Goal: Task Accomplishment & Management: Manage account settings

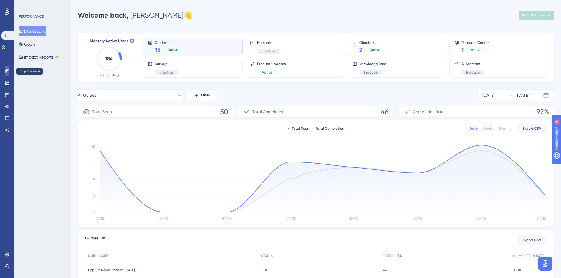
click at [7, 69] on icon at bounding box center [7, 71] width 5 height 5
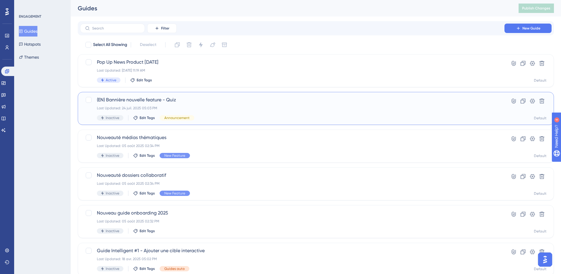
click at [223, 98] on span "(EN) Bannière nouvelle feature - Quiz" at bounding box center [292, 99] width 391 height 7
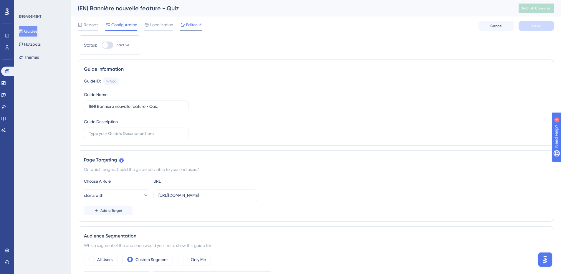
click at [186, 25] on div "Editor" at bounding box center [190, 24] width 21 height 7
click at [190, 25] on span "Editor" at bounding box center [191, 24] width 11 height 7
click at [23, 32] on icon at bounding box center [21, 31] width 4 height 4
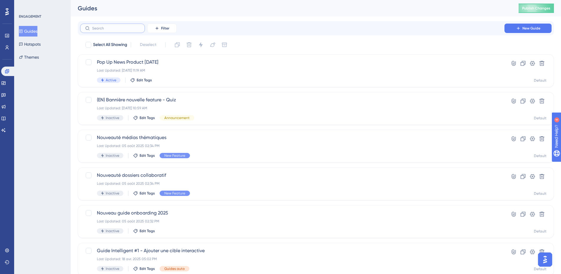
click at [114, 30] on input "text" at bounding box center [116, 28] width 48 height 4
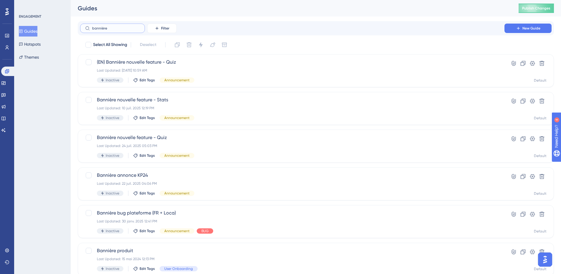
type input "bannière"
click at [521, 100] on icon at bounding box center [523, 101] width 6 height 6
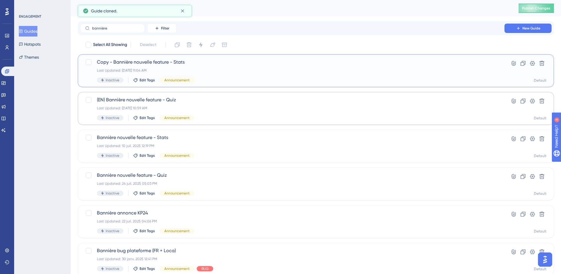
click at [217, 63] on span "Copy - Bannière nouvelle feature - Stats" at bounding box center [292, 62] width 391 height 7
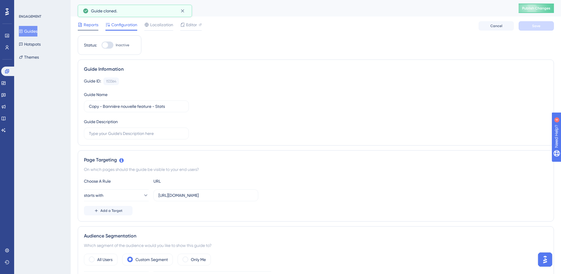
click at [89, 27] on span "Reports" at bounding box center [91, 24] width 15 height 7
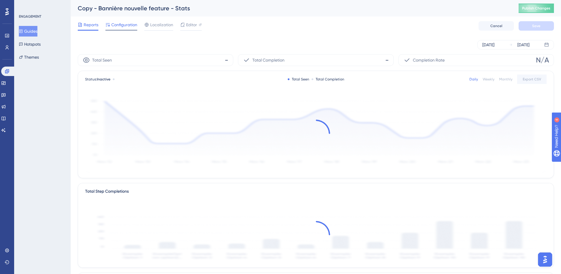
click at [123, 24] on span "Configuration" at bounding box center [124, 24] width 26 height 7
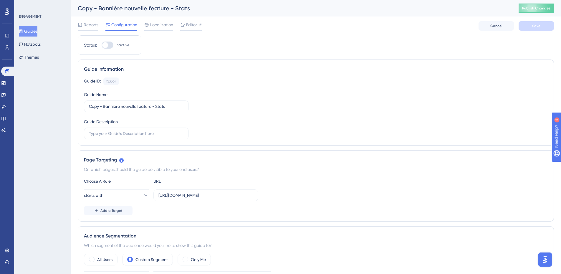
click at [37, 34] on button "Guides" at bounding box center [28, 31] width 19 height 11
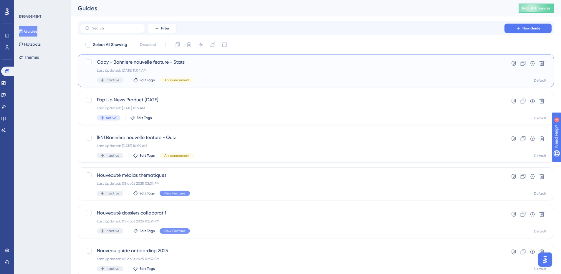
click at [237, 63] on span "Copy - Bannière nouvelle feature - Stats" at bounding box center [292, 62] width 391 height 7
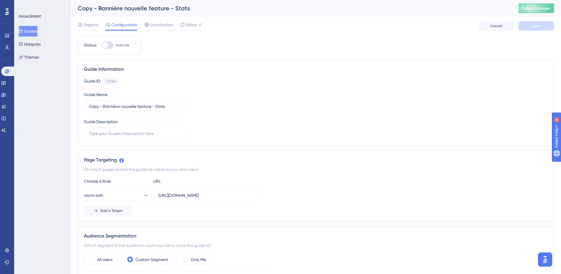
click at [128, 8] on div "Copy - Bannière nouvelle feature - Stats" at bounding box center [291, 8] width 426 height 8
click at [158, 26] on span "Localization" at bounding box center [161, 24] width 23 height 7
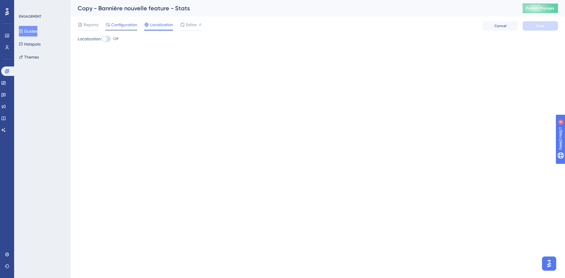
click at [120, 26] on span "Configuration" at bounding box center [124, 24] width 26 height 7
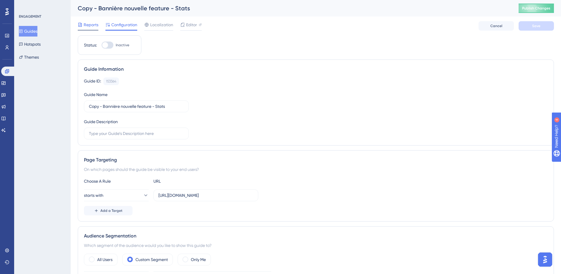
click at [92, 26] on span "Reports" at bounding box center [91, 24] width 15 height 7
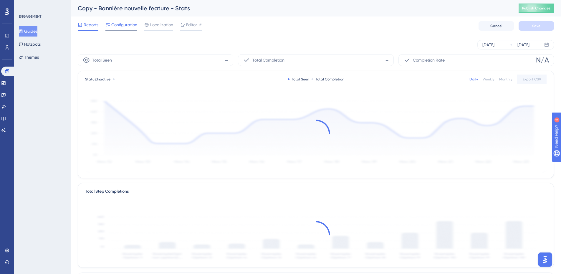
click at [120, 25] on span "Configuration" at bounding box center [124, 24] width 26 height 7
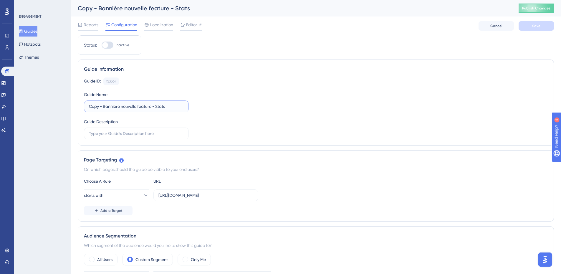
drag, startPoint x: 173, startPoint y: 103, endPoint x: 88, endPoint y: 104, distance: 85.1
click at [88, 104] on label "Copy - Bannière nouvelle feature - Stats" at bounding box center [136, 106] width 105 height 12
click at [97, 105] on input "Copy - Bannière nouvelle feature - Stats" at bounding box center [136, 106] width 95 height 6
drag, startPoint x: 89, startPoint y: 105, endPoint x: 104, endPoint y: 107, distance: 15.1
click at [104, 107] on input "Copy - Bannière nouvelle feature - Stats" at bounding box center [136, 106] width 95 height 6
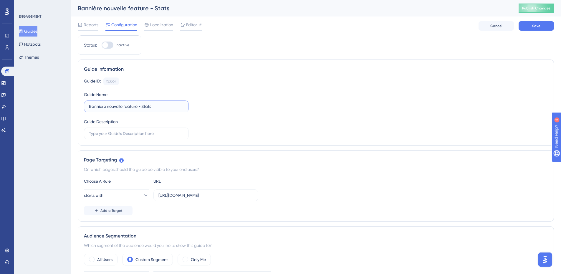
drag, startPoint x: 111, startPoint y: 106, endPoint x: 171, endPoint y: 108, distance: 59.8
click at [171, 108] on input "Bannière nouvelle feature - Stats" at bounding box center [136, 106] width 95 height 6
type input "Bannière annoncement global (favoris)"
click at [535, 28] on span "Save" at bounding box center [536, 26] width 8 height 5
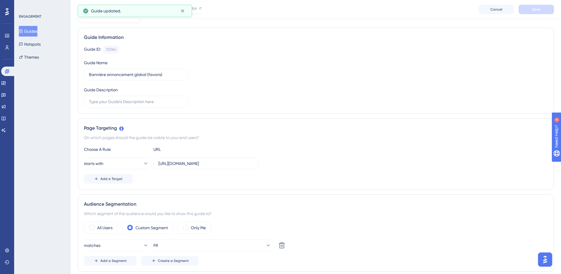
scroll to position [59, 0]
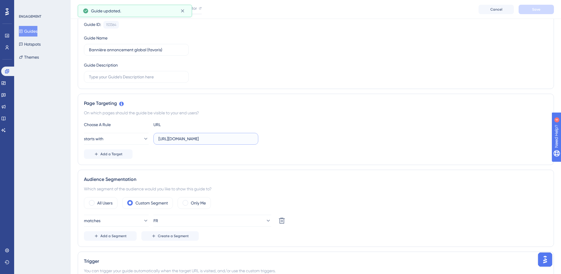
drag, startPoint x: 213, startPoint y: 138, endPoint x: 232, endPoint y: 139, distance: 18.9
click at [232, 139] on input "https://air.kumullus.com/#/stats/" at bounding box center [205, 138] width 95 height 6
click at [319, 128] on div "Choose A Rule URL starts with https://air.kumullus.com/#/modules Add a Target" at bounding box center [316, 140] width 464 height 38
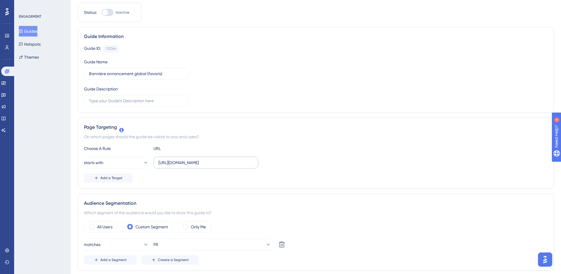
scroll to position [0, 0]
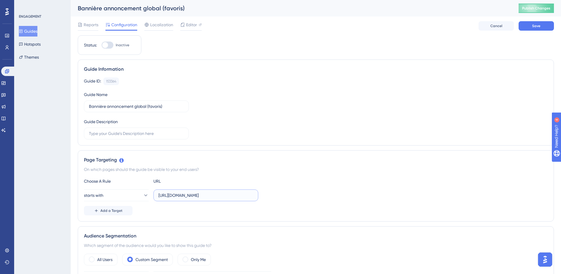
drag, startPoint x: 241, startPoint y: 194, endPoint x: 211, endPoint y: 196, distance: 30.2
click at [211, 196] on input "https://air.kumullus.com/#/modules" at bounding box center [205, 195] width 95 height 6
type input "https://air.kumullus.com/#/"
click at [286, 183] on div "Choose A Rule URL" at bounding box center [316, 181] width 464 height 7
click at [536, 28] on span "Save" at bounding box center [536, 26] width 8 height 5
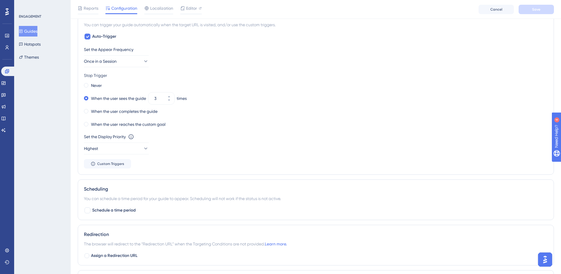
scroll to position [294, 0]
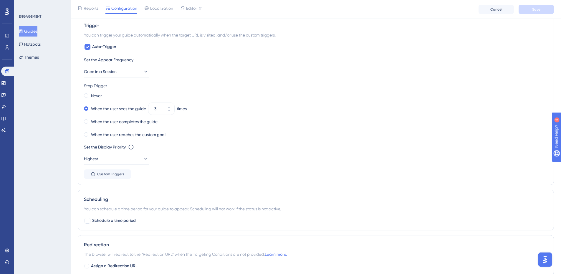
click at [53, 130] on div "ENGAGEMENT Guides Hotspots Themes" at bounding box center [42, 137] width 57 height 274
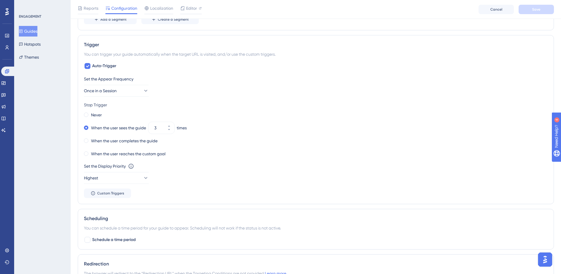
scroll to position [265, 0]
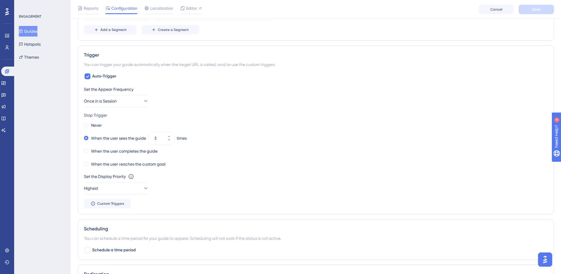
click at [57, 163] on div "ENGAGEMENT Guides Hotspots Themes" at bounding box center [42, 137] width 57 height 274
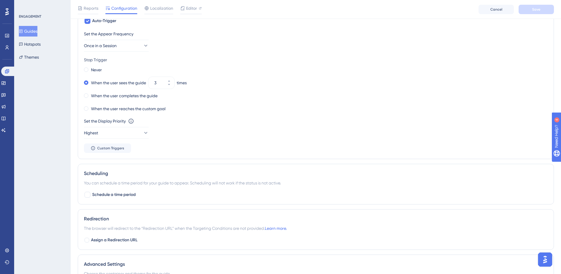
scroll to position [259, 0]
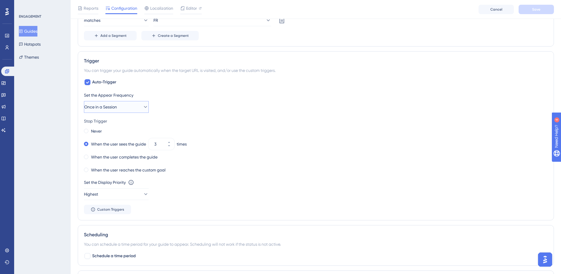
click at [117, 109] on span "Once in a Session" at bounding box center [100, 106] width 33 height 7
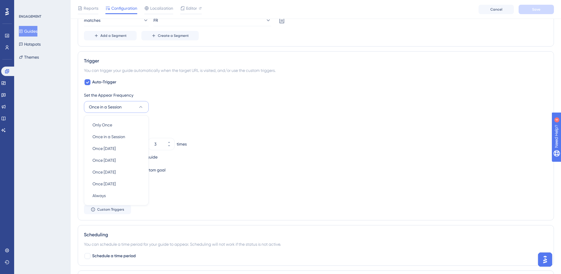
scroll to position [282, 0]
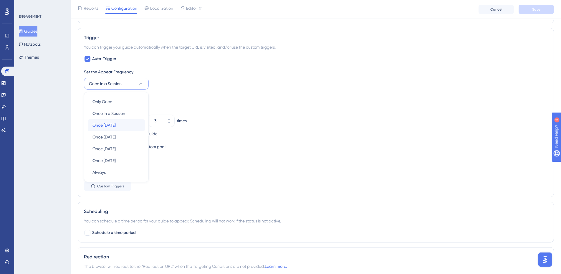
click at [116, 124] on span "Once in 1 day" at bounding box center [103, 125] width 23 height 7
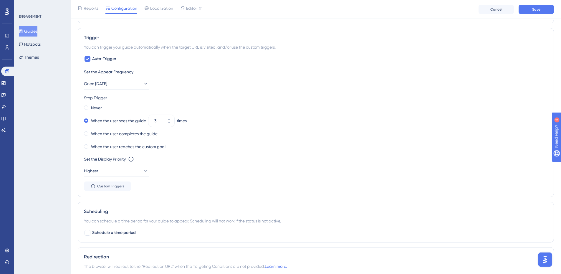
click at [48, 115] on div "ENGAGEMENT Guides Hotspots Themes" at bounding box center [42, 137] width 57 height 274
click at [535, 10] on span "Save" at bounding box center [536, 9] width 8 height 5
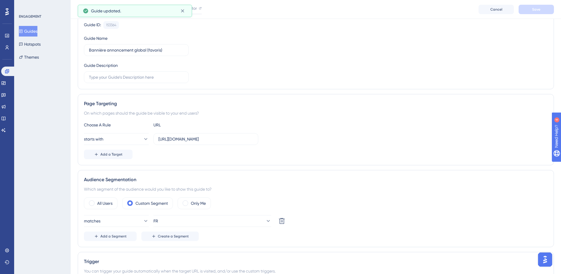
scroll to position [0, 0]
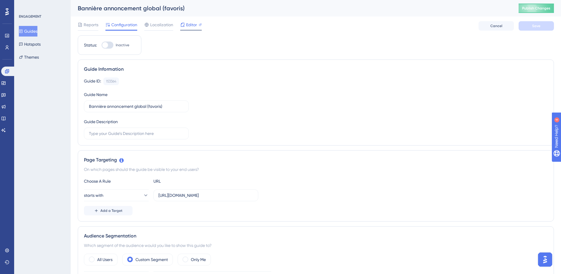
click at [189, 28] on span "Editor" at bounding box center [191, 24] width 11 height 7
click at [156, 22] on span "Localization" at bounding box center [161, 24] width 23 height 7
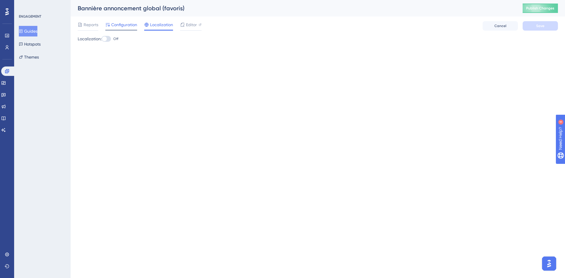
click at [121, 23] on span "Configuration" at bounding box center [124, 24] width 26 height 7
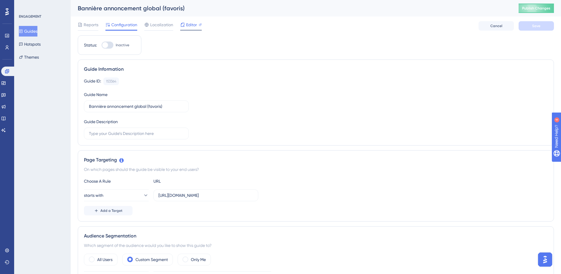
click at [187, 25] on span "Editor" at bounding box center [191, 24] width 11 height 7
click at [32, 32] on button "Guides" at bounding box center [28, 31] width 19 height 11
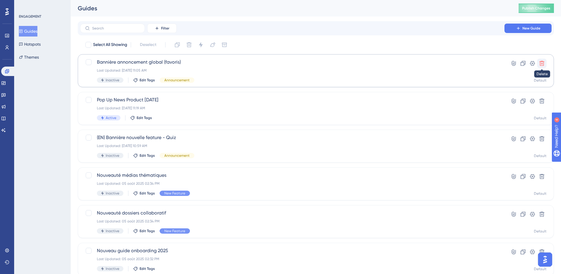
click at [541, 63] on icon at bounding box center [542, 63] width 5 height 5
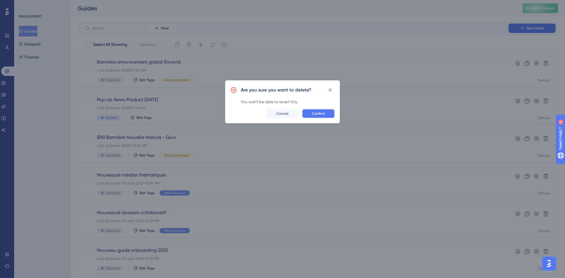
click at [319, 111] on span "Confirm" at bounding box center [318, 113] width 13 height 5
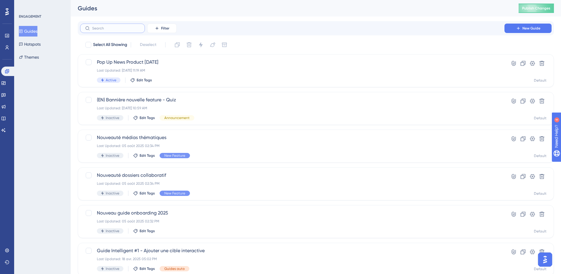
click at [118, 26] on input "text" at bounding box center [116, 28] width 48 height 4
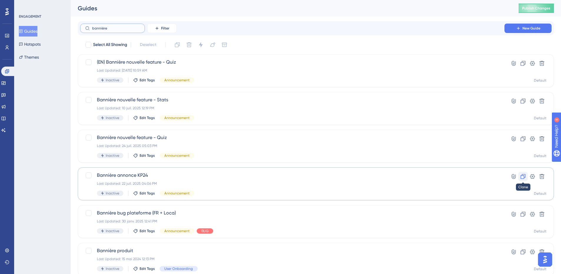
type input "bannière"
click at [522, 178] on icon at bounding box center [523, 176] width 6 height 6
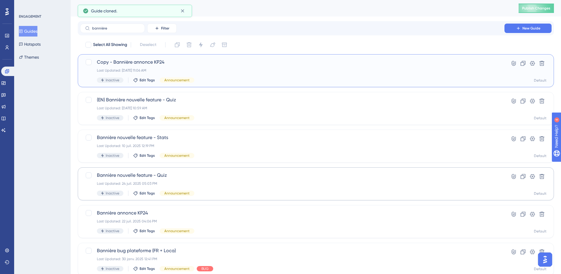
click at [208, 63] on span "Copy - Bannière annonce KP24" at bounding box center [292, 62] width 391 height 7
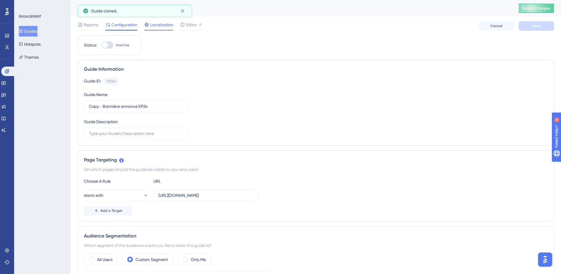
click at [160, 27] on span "Localization" at bounding box center [161, 24] width 23 height 7
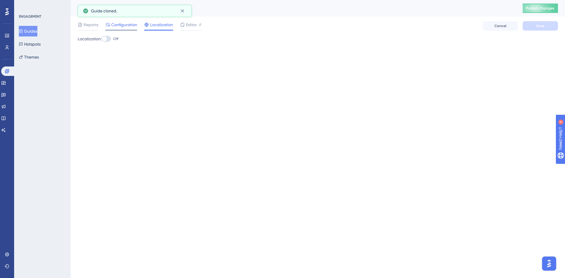
click at [124, 28] on span "Configuration" at bounding box center [124, 24] width 26 height 7
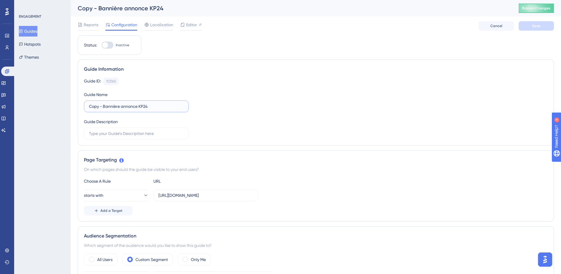
drag, startPoint x: 158, startPoint y: 108, endPoint x: 74, endPoint y: 106, distance: 84.3
click at [183, 26] on icon at bounding box center [182, 24] width 5 height 5
click at [114, 104] on input "Bannière" at bounding box center [136, 106] width 95 height 6
type input "Bannière annonce globale (favoris)"
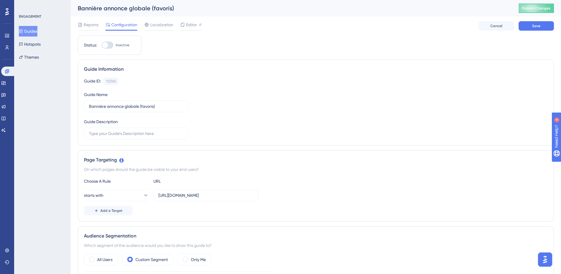
click at [290, 114] on div "Guide ID: 153365 Copy Guide Name Bannière annonce globale (favoris) Guide Descr…" at bounding box center [316, 108] width 464 height 62
click at [538, 24] on span "Save" at bounding box center [536, 26] width 8 height 5
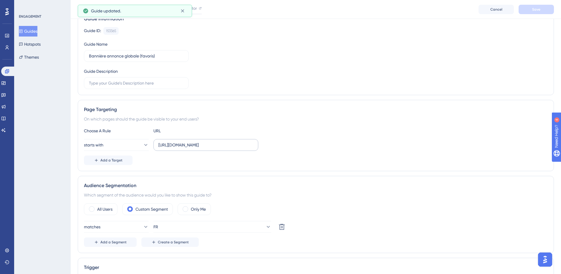
scroll to position [59, 0]
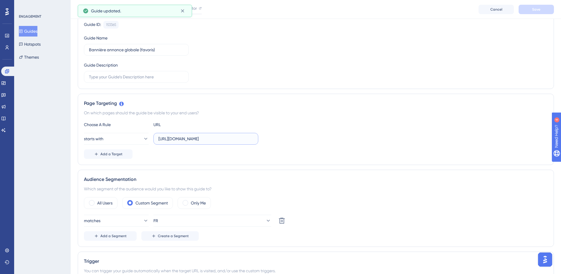
click at [229, 140] on input "https://air.kumullus.com/" at bounding box center [205, 138] width 95 height 6
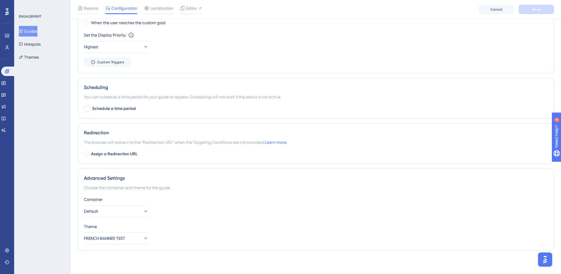
scroll to position [0, 0]
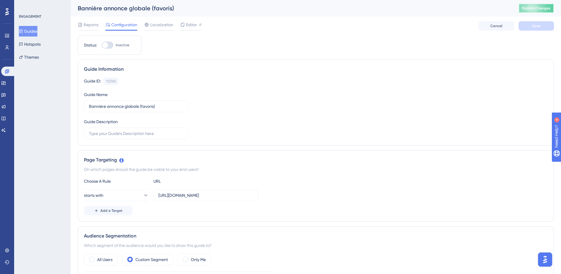
click at [542, 10] on span "Publish Changes" at bounding box center [536, 8] width 28 height 5
click at [191, 26] on span "Editor" at bounding box center [191, 24] width 11 height 7
click at [194, 24] on span "Editor" at bounding box center [191, 24] width 11 height 7
click at [532, 6] on span "Publish Changes" at bounding box center [536, 8] width 28 height 5
click at [163, 27] on span "Localization" at bounding box center [161, 24] width 23 height 7
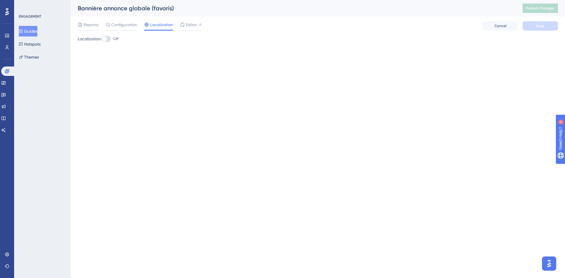
click at [107, 38] on div at bounding box center [104, 39] width 5 height 5
click at [102, 39] on input "Off" at bounding box center [101, 39] width 0 height 0
checkbox input "true"
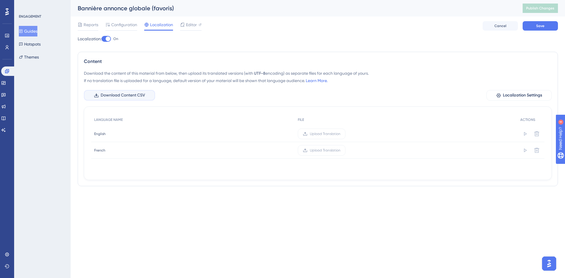
click at [131, 94] on span "Download Content CSV" at bounding box center [123, 95] width 44 height 7
click at [155, 190] on div "Localization: On Content Download the content of this material from below, then…" at bounding box center [318, 113] width 481 height 156
click at [321, 135] on span "Upload Translation" at bounding box center [325, 134] width 31 height 5
click at [341, 134] on input "Upload Translation" at bounding box center [341, 134] width 0 height 0
click at [535, 25] on button "Save" at bounding box center [540, 25] width 35 height 9
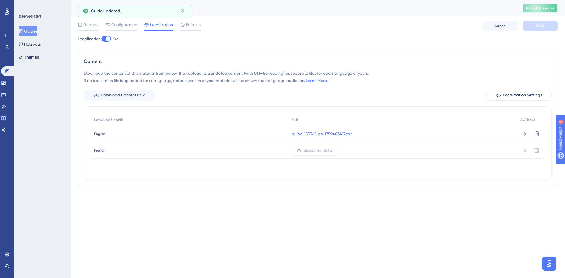
click at [544, 6] on span "Publish Changes" at bounding box center [541, 8] width 28 height 5
click at [525, 135] on icon at bounding box center [525, 134] width 3 height 4
click at [93, 26] on span "Reports" at bounding box center [91, 24] width 15 height 7
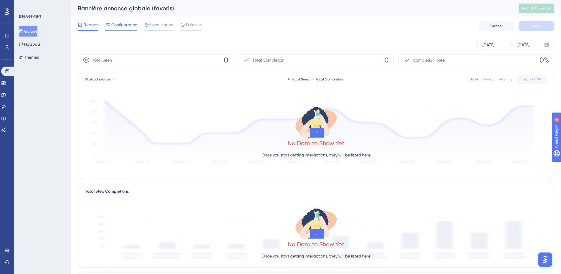
click at [121, 27] on span "Configuration" at bounding box center [124, 24] width 26 height 7
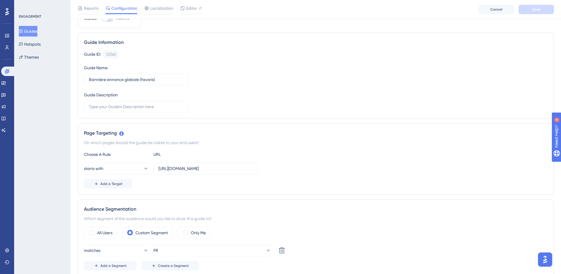
scroll to position [29, 0]
click at [226, 167] on input "https://air.kumullus.com/" at bounding box center [205, 168] width 95 height 6
click at [334, 172] on div "starts with https://air.kumullus.com/#" at bounding box center [316, 168] width 464 height 12
click at [228, 169] on input "https://air.kumullus.com/#" at bounding box center [205, 168] width 95 height 6
click at [293, 167] on div "starts with https://air.kumullus.com/#" at bounding box center [316, 168] width 464 height 12
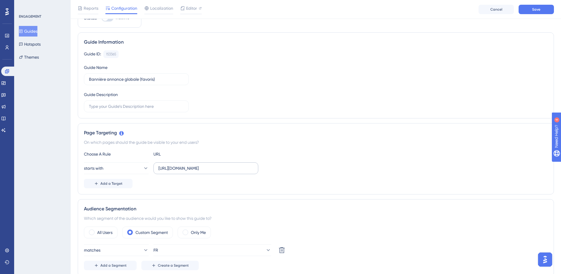
click at [233, 171] on label "https://air.kumullus.com/#" at bounding box center [205, 168] width 105 height 12
click at [233, 171] on input "https://air.kumullus.com/#" at bounding box center [205, 168] width 95 height 6
drag, startPoint x: 223, startPoint y: 169, endPoint x: 144, endPoint y: 171, distance: 79.2
click at [143, 171] on div "starts with https://air.kumullus.com/#" at bounding box center [171, 168] width 174 height 12
paste input "/media"
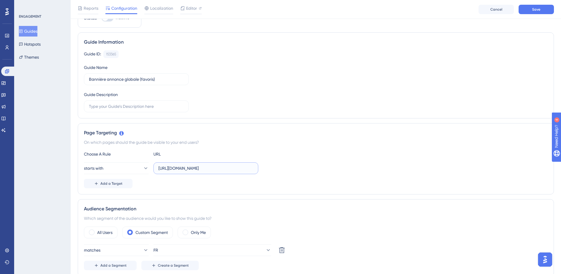
drag, startPoint x: 236, startPoint y: 170, endPoint x: 213, endPoint y: 171, distance: 23.9
click at [213, 171] on input "https://air.kumullus.com/#/media" at bounding box center [205, 168] width 95 height 6
type input "https://air.kumullus.com/#/"
click at [301, 165] on div "starts with https://air.kumullus.com/#/" at bounding box center [316, 168] width 464 height 12
drag, startPoint x: 224, startPoint y: 168, endPoint x: 206, endPoint y: 168, distance: 18.3
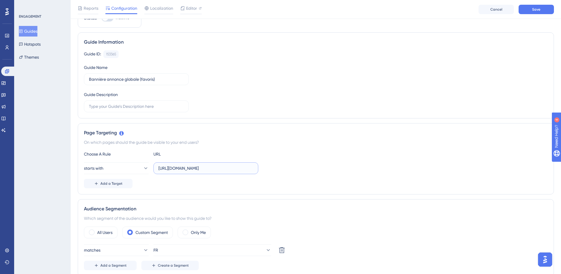
click at [205, 168] on input "https://air.kumullus.com/#/" at bounding box center [205, 168] width 95 height 6
click at [219, 169] on input "https://air.kumullus.com/#/" at bounding box center [205, 168] width 95 height 6
click at [358, 161] on div "Choose A Rule URL starts with https://air.kumullus.com/#/ Add a Target" at bounding box center [316, 169] width 464 height 38
click at [535, 11] on span "Save" at bounding box center [536, 9] width 8 height 5
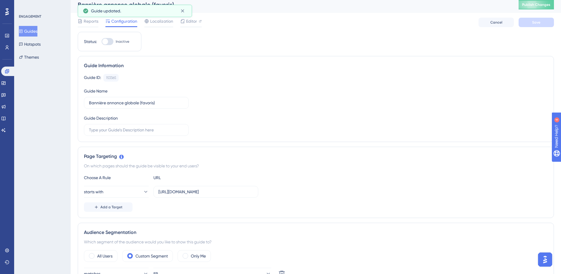
scroll to position [0, 0]
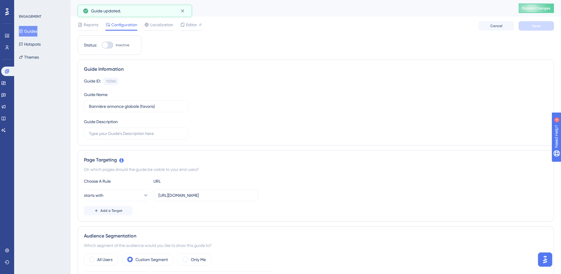
click at [109, 46] on div at bounding box center [108, 45] width 12 height 7
click at [102, 45] on input "Inactive" at bounding box center [101, 45] width 0 height 0
checkbox input "true"
click at [540, 26] on span "Save" at bounding box center [536, 26] width 8 height 5
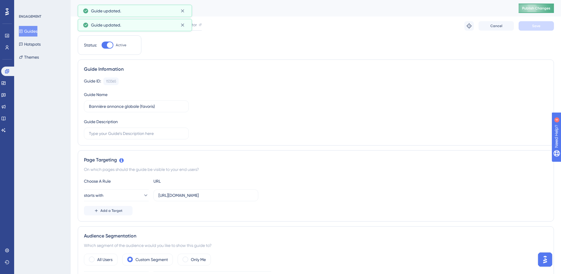
click at [542, 9] on span "Publish Changes" at bounding box center [536, 8] width 28 height 5
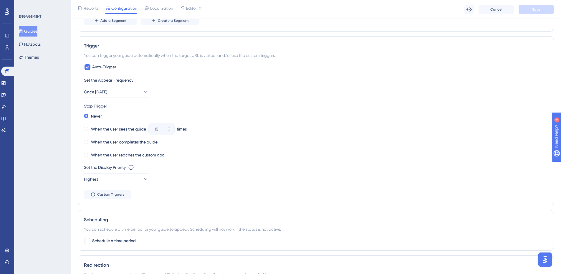
scroll to position [265, 0]
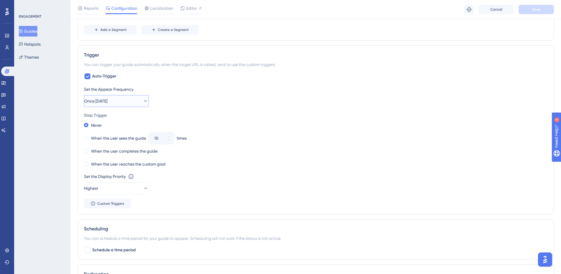
click at [107, 102] on span "Once in 1 day" at bounding box center [95, 100] width 23 height 7
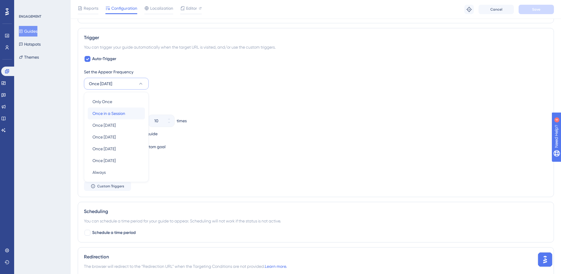
click at [120, 113] on span "Once in a Session" at bounding box center [108, 113] width 33 height 7
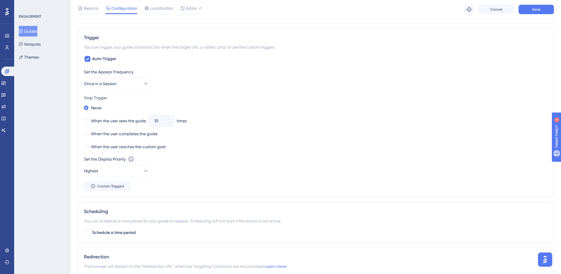
click at [62, 116] on div "ENGAGEMENT Guides Hotspots Themes" at bounding box center [42, 137] width 57 height 274
click at [87, 120] on span at bounding box center [86, 120] width 4 height 4
click at [90, 119] on input "radio" at bounding box center [90, 119] width 0 height 0
drag, startPoint x: 160, startPoint y: 121, endPoint x: 151, endPoint y: 122, distance: 9.5
click at [151, 122] on div "10" at bounding box center [155, 121] width 15 height 12
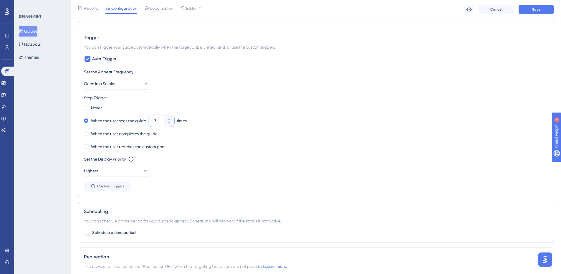
type input "3"
click at [286, 110] on div "Never" at bounding box center [316, 108] width 464 height 8
click at [535, 10] on span "Save" at bounding box center [536, 9] width 8 height 5
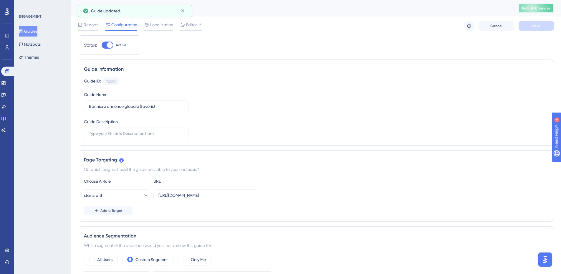
click at [535, 10] on span "Publish Changes" at bounding box center [536, 8] width 28 height 5
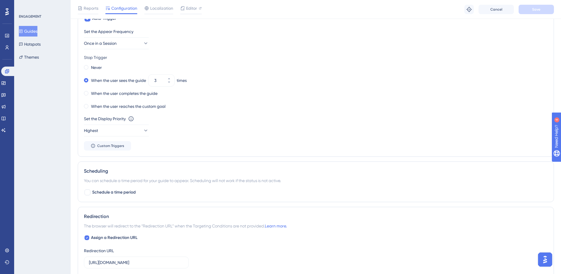
scroll to position [265, 0]
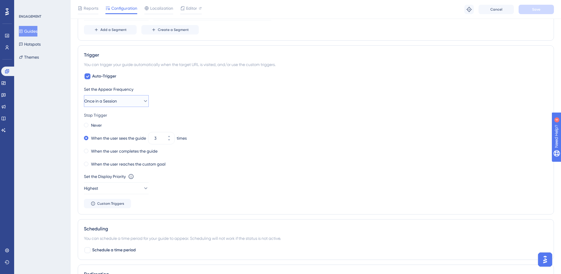
click at [117, 101] on span "Once in a Session" at bounding box center [100, 100] width 33 height 7
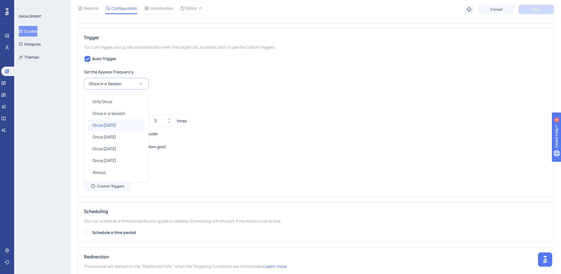
click at [109, 125] on span "Once in 1 day" at bounding box center [103, 125] width 23 height 7
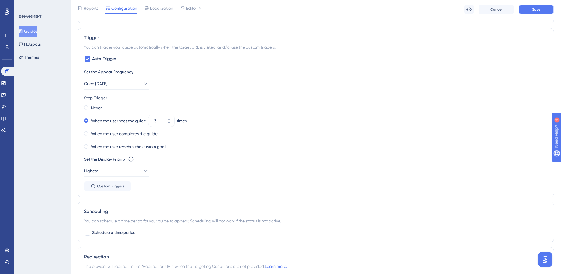
click at [530, 8] on button "Save" at bounding box center [536, 9] width 35 height 9
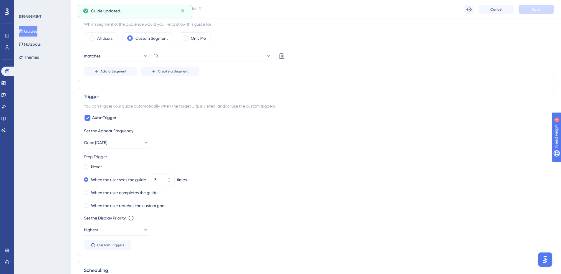
scroll to position [0, 0]
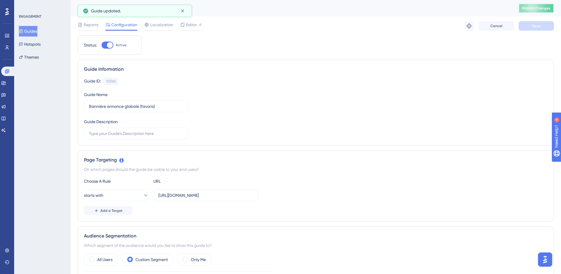
click at [539, 11] on button "Publish Changes" at bounding box center [536, 8] width 35 height 9
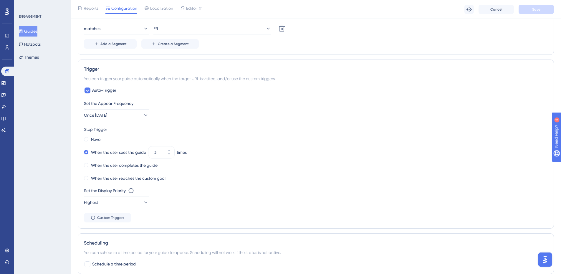
scroll to position [265, 0]
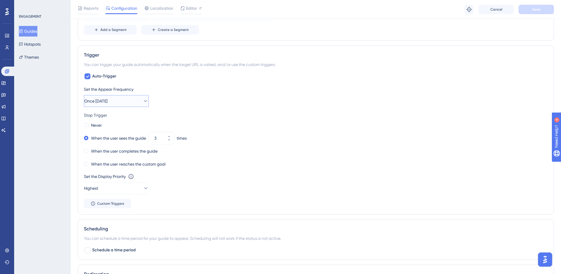
click at [118, 101] on button "Once in 1 day" at bounding box center [116, 101] width 65 height 12
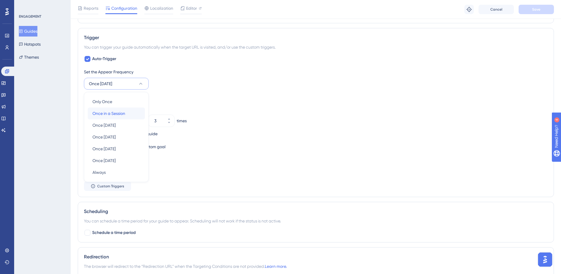
click at [128, 116] on div "Once in a Session Once in a Session" at bounding box center [116, 113] width 48 height 12
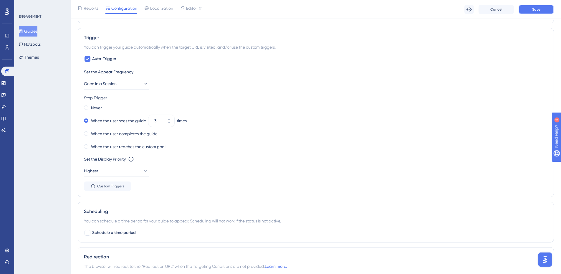
click at [531, 10] on button "Save" at bounding box center [536, 9] width 35 height 9
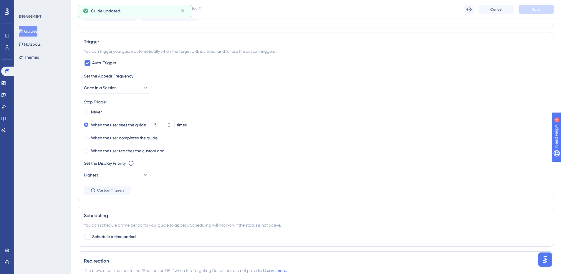
scroll to position [0, 0]
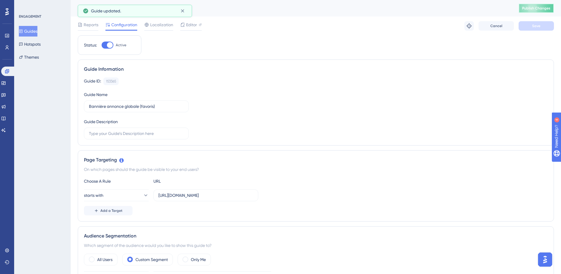
click at [537, 10] on span "Publish Changes" at bounding box center [536, 8] width 28 height 5
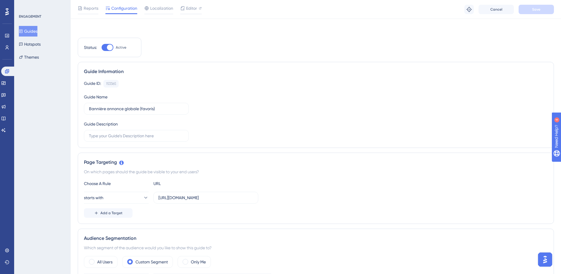
scroll to position [59, 0]
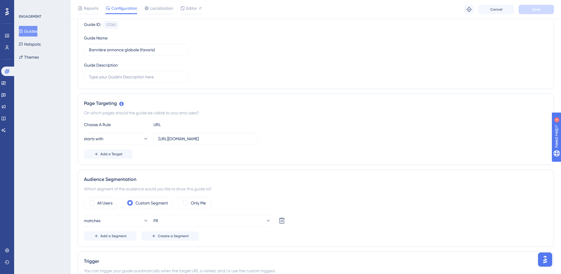
click at [47, 127] on div "ENGAGEMENT Guides Hotspots Themes" at bounding box center [42, 137] width 57 height 274
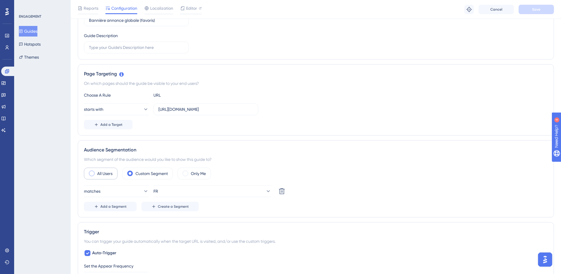
click at [89, 175] on div "All Users" at bounding box center [101, 174] width 34 height 12
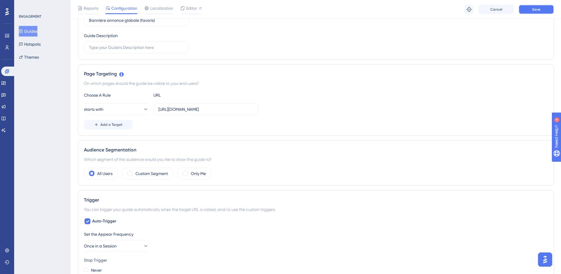
click at [528, 12] on button "Save" at bounding box center [536, 9] width 35 height 9
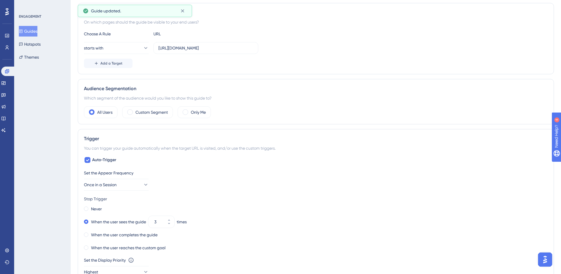
scroll to position [0, 0]
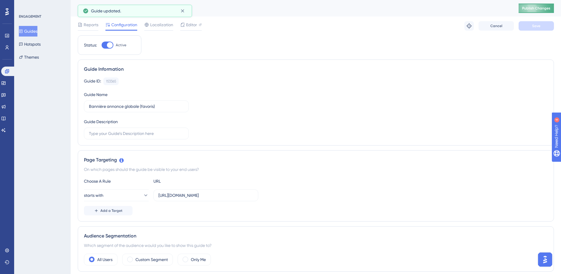
click at [534, 9] on span "Publish Changes" at bounding box center [536, 8] width 28 height 5
click at [160, 23] on span "Localization" at bounding box center [161, 24] width 23 height 7
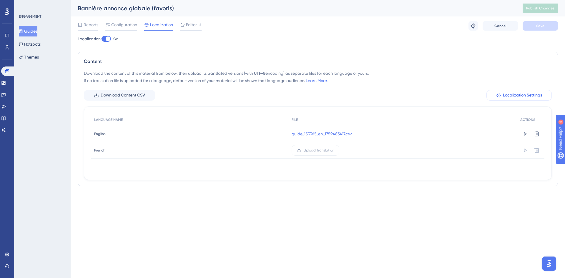
click at [509, 92] on span "Localization Settings" at bounding box center [522, 95] width 39 height 7
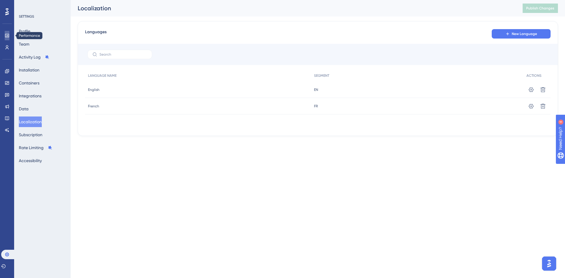
click at [8, 34] on icon at bounding box center [7, 36] width 4 height 4
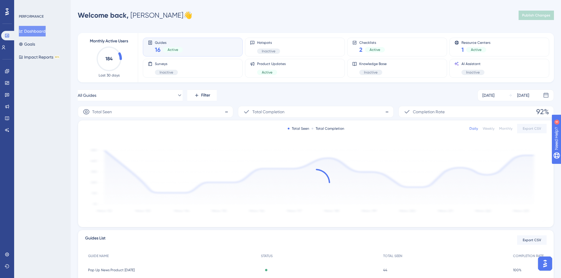
click at [6, 64] on div "Engagement Widgets Feedback Product Updates Knowledge Base AI Assistant" at bounding box center [6, 93] width 9 height 83
click at [6, 70] on icon at bounding box center [7, 71] width 4 height 4
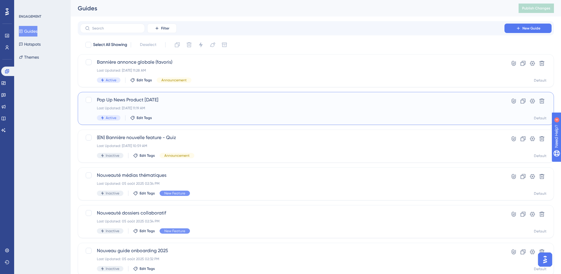
click at [240, 95] on div "Pop Up News Product 18/09/25 Last Updated: 18 sept. 2025 11:19 AM Active Edit T…" at bounding box center [316, 108] width 476 height 33
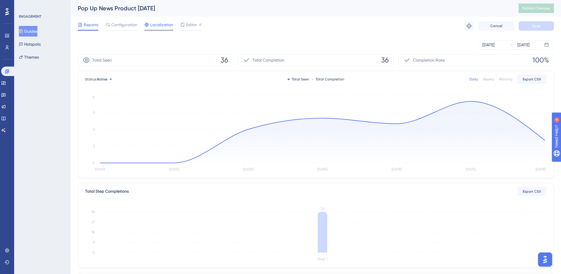
click at [159, 25] on span "Localization" at bounding box center [161, 24] width 23 height 7
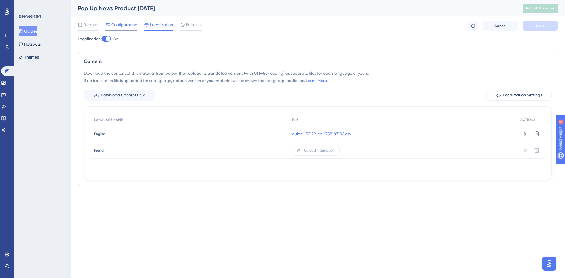
click at [118, 24] on span "Configuration" at bounding box center [124, 24] width 26 height 7
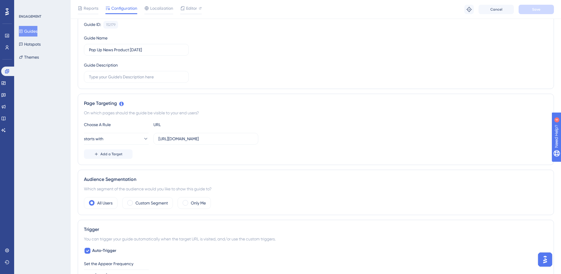
scroll to position [88, 0]
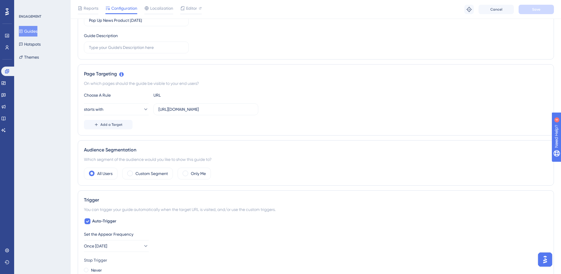
drag, startPoint x: 229, startPoint y: 112, endPoint x: 153, endPoint y: 111, distance: 76.3
click at [153, 111] on div "starts with https://air.kumullus.com/#/modules" at bounding box center [171, 109] width 174 height 12
click at [302, 107] on div "starts with https://air.kumullus.com/#/modules" at bounding box center [316, 109] width 464 height 12
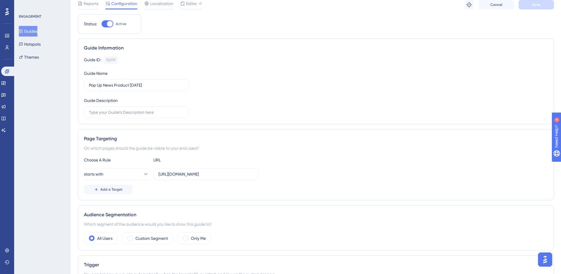
scroll to position [0, 0]
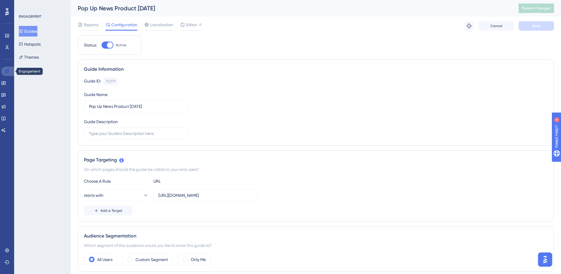
click at [6, 70] on icon at bounding box center [7, 71] width 4 height 4
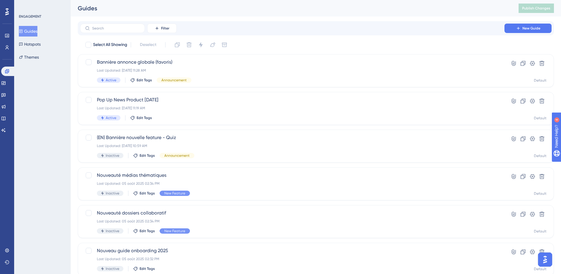
click at [37, 160] on div "ENGAGEMENT Guides Hotspots Themes" at bounding box center [42, 137] width 57 height 274
click at [207, 108] on div "Last Updated: 18 sept. 2025 11:19 AM" at bounding box center [292, 108] width 391 height 5
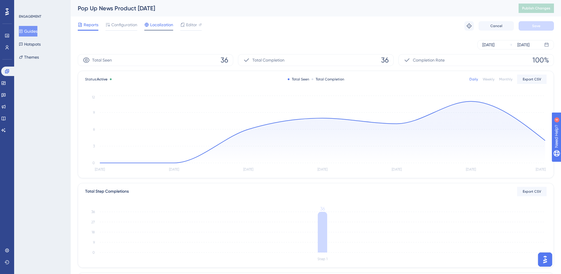
click at [154, 29] on div "Localization" at bounding box center [158, 25] width 29 height 9
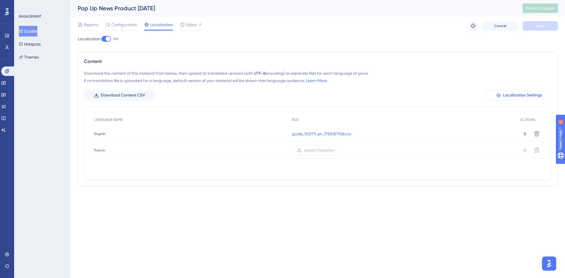
click at [510, 97] on span "Localization Settings" at bounding box center [522, 95] width 39 height 7
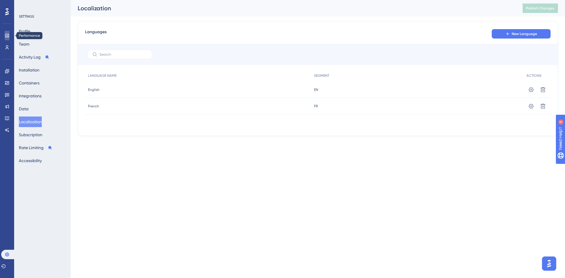
click at [5, 38] on link at bounding box center [7, 35] width 5 height 9
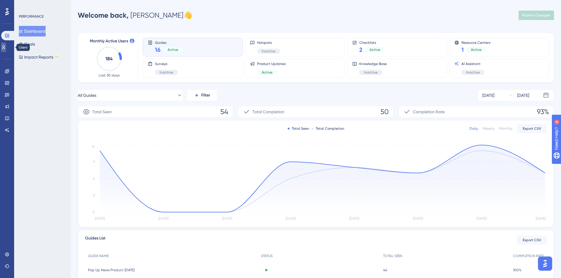
click at [5, 49] on icon at bounding box center [3, 47] width 5 height 5
